Goal: Task Accomplishment & Management: Manage account settings

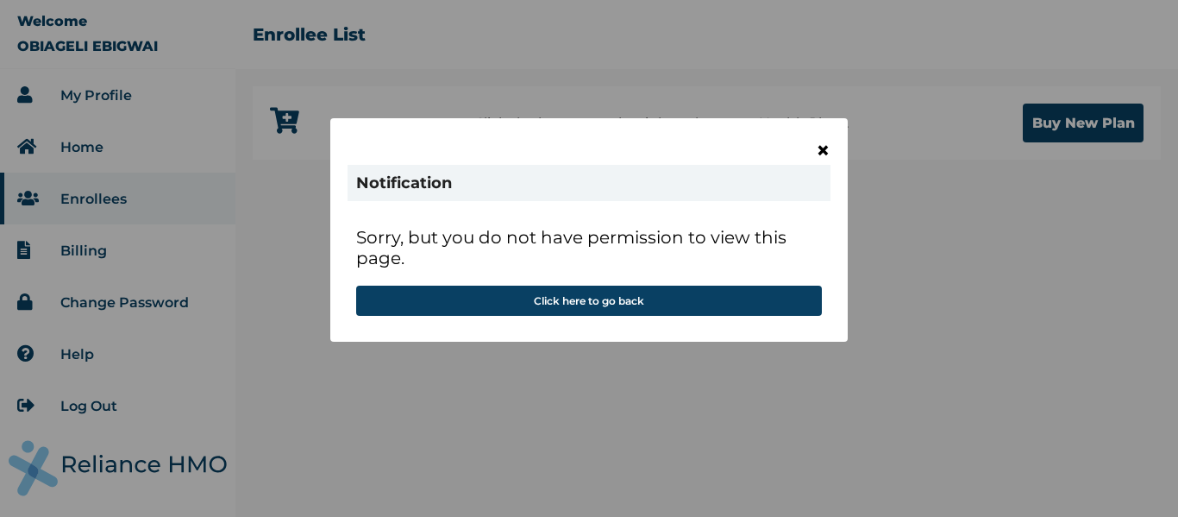
click at [823, 150] on span "×" at bounding box center [823, 149] width 15 height 29
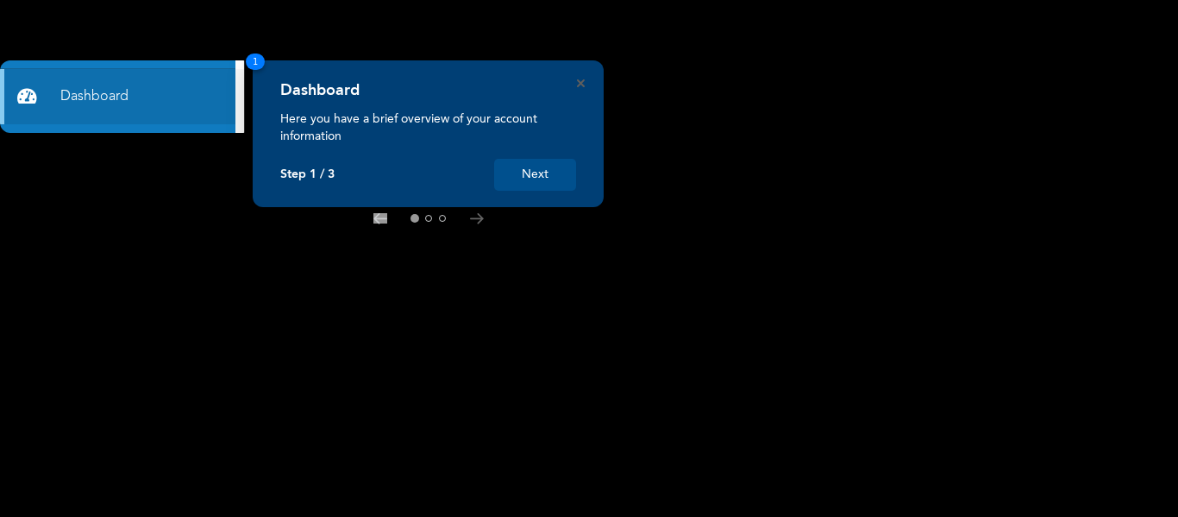
click at [536, 173] on button "Next" at bounding box center [535, 175] width 82 height 32
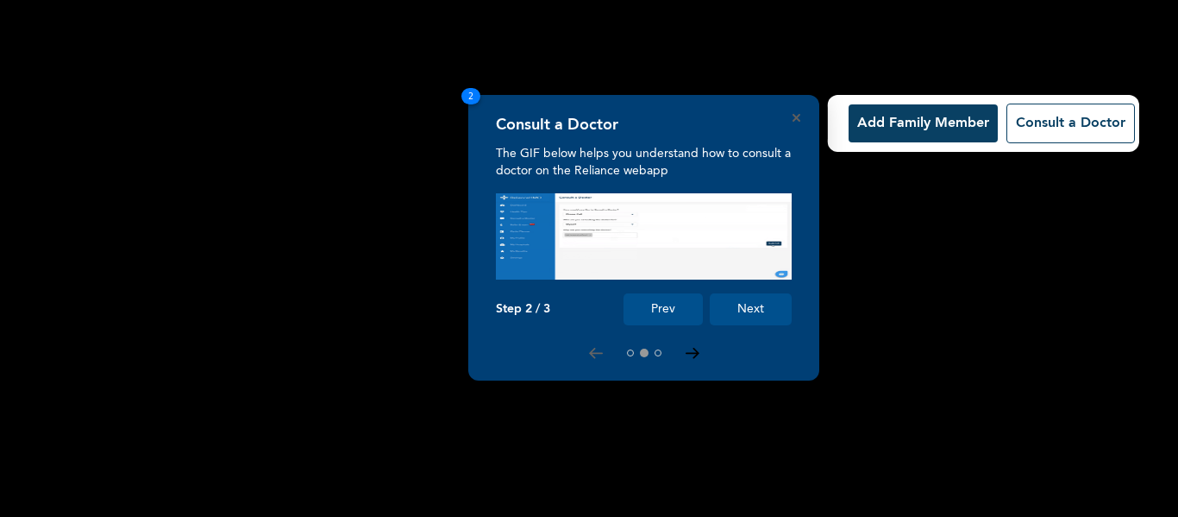
click at [693, 354] on icon at bounding box center [693, 353] width 14 height 11
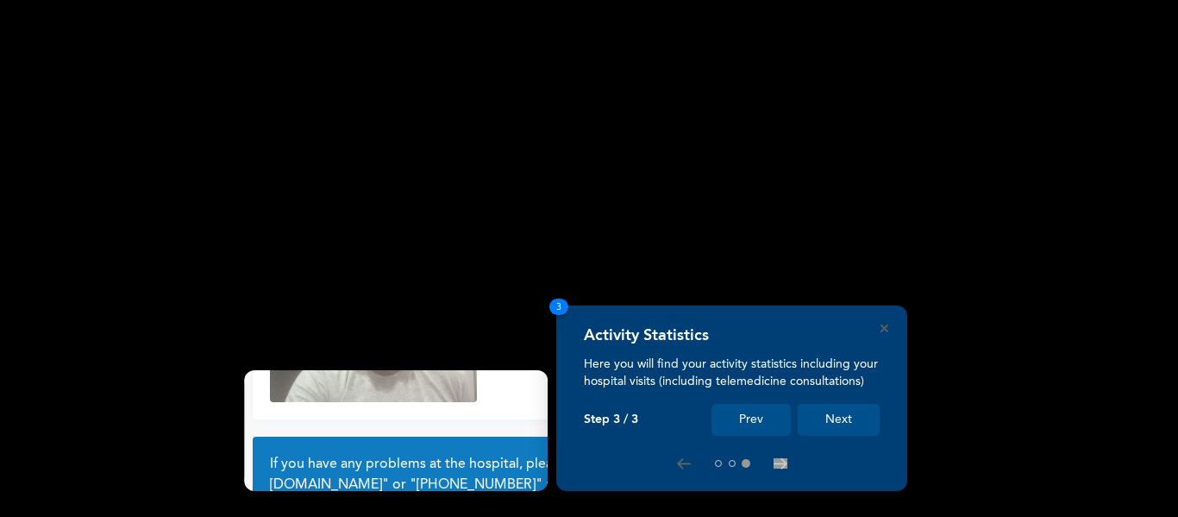
scroll to position [151, 0]
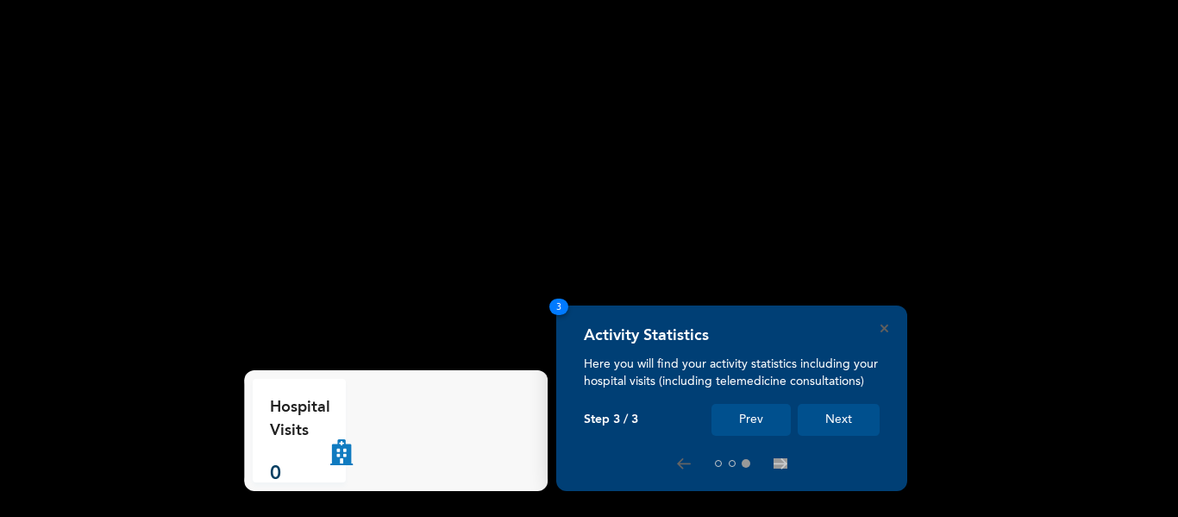
click at [847, 421] on button "Next" at bounding box center [839, 420] width 82 height 32
